Goal: Information Seeking & Learning: Learn about a topic

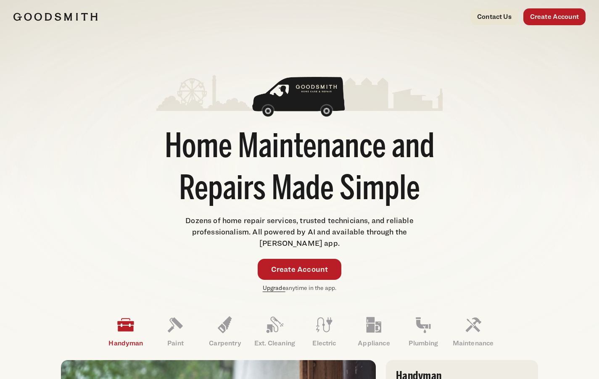
click at [279, 289] on link "Upgrade" at bounding box center [274, 287] width 23 height 7
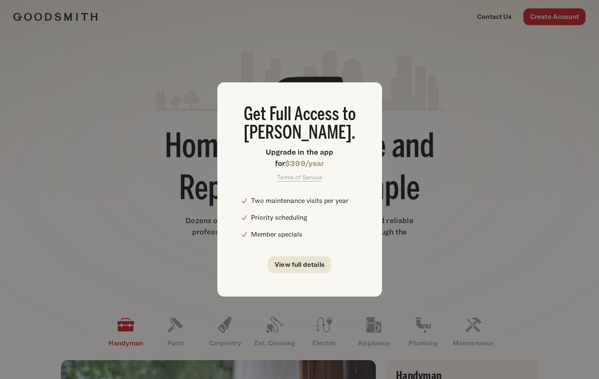
click at [459, 241] on div "Get Full Access to [PERSON_NAME]. Upgrade in the app for $399/year Terms of Ser…" at bounding box center [299, 189] width 599 height 379
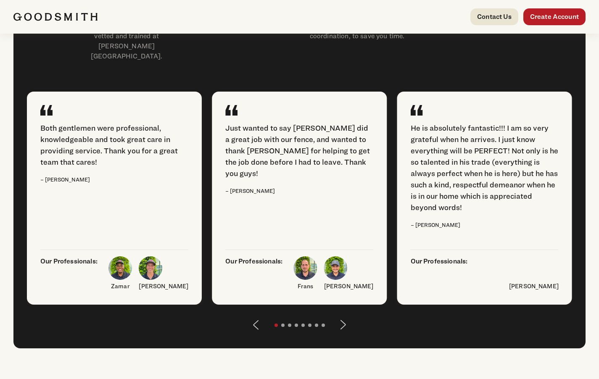
scroll to position [878, 0]
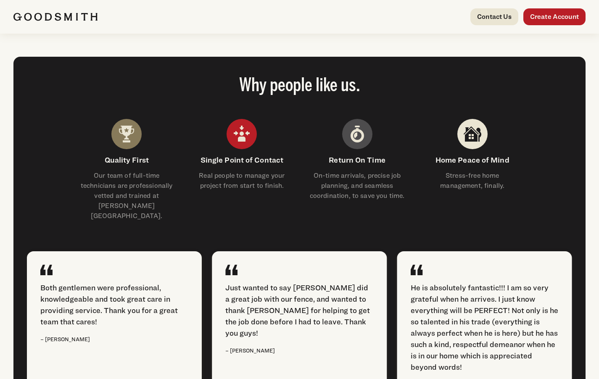
click at [125, 144] on img at bounding box center [126, 134] width 30 height 30
click at [250, 149] on img at bounding box center [242, 134] width 30 height 30
click at [362, 149] on img at bounding box center [357, 134] width 30 height 30
click at [473, 149] on img at bounding box center [472, 134] width 30 height 30
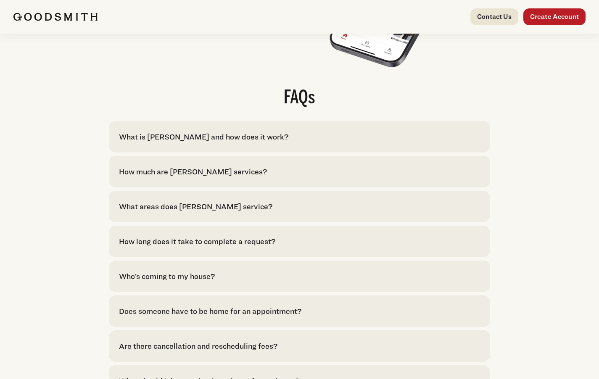
scroll to position [1550, 0]
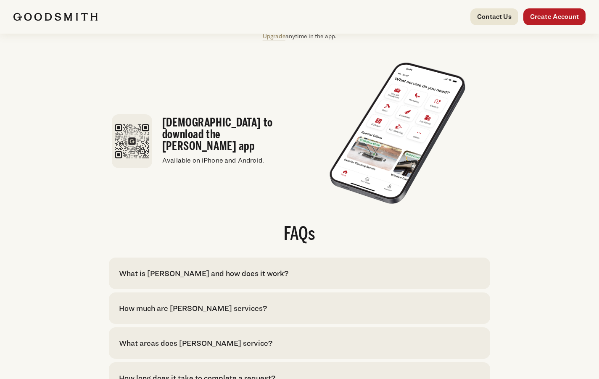
click at [240, 268] on div "What is [PERSON_NAME] and how does it work?" at bounding box center [203, 273] width 169 height 11
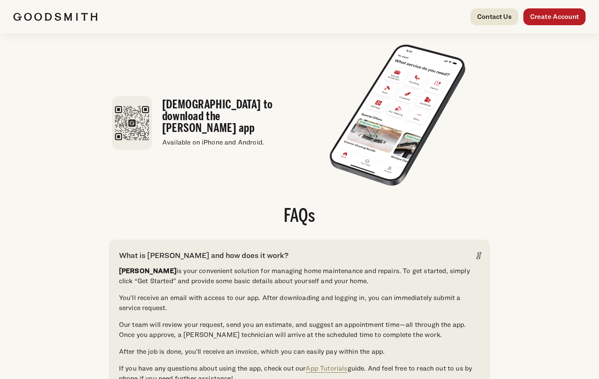
scroll to position [1708, 0]
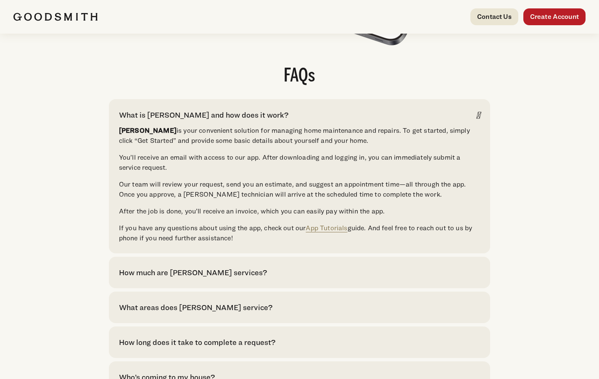
click at [478, 110] on icon at bounding box center [478, 115] width 3 height 10
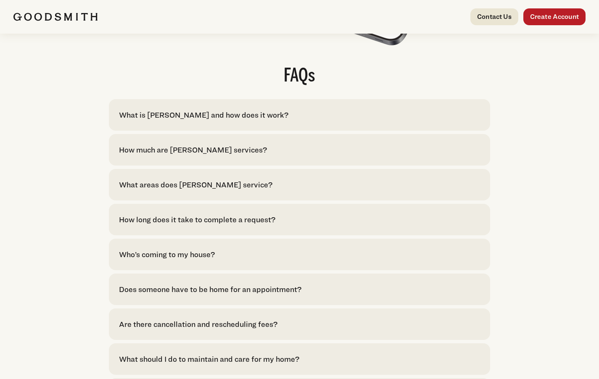
click at [264, 147] on div "How much are [PERSON_NAME] services?" at bounding box center [299, 149] width 361 height 11
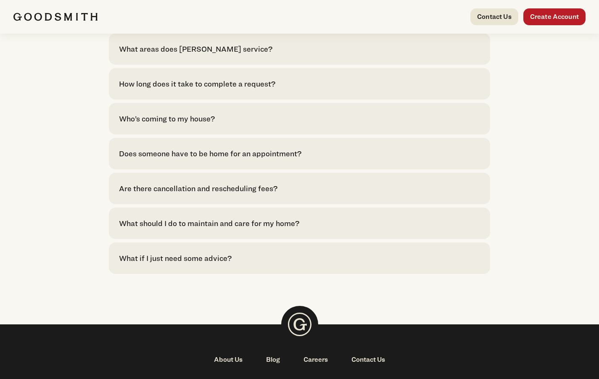
scroll to position [1960, 0]
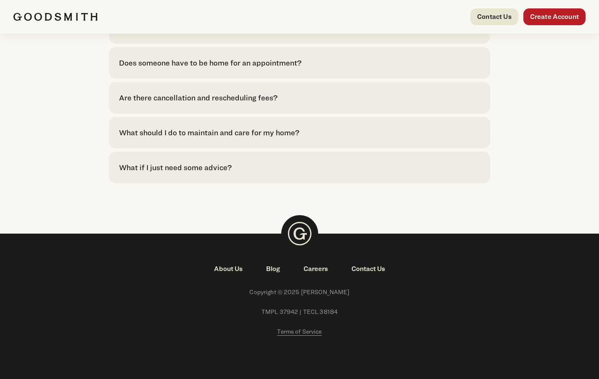
click at [273, 264] on link "Blog" at bounding box center [272, 269] width 37 height 10
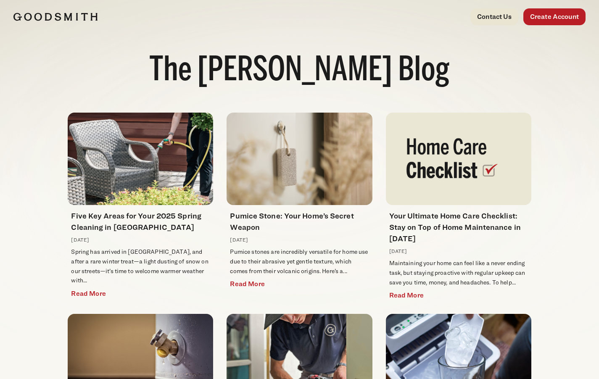
click at [565, 19] on link "Create Account" at bounding box center [554, 16] width 62 height 17
